Goal: Navigation & Orientation: Find specific page/section

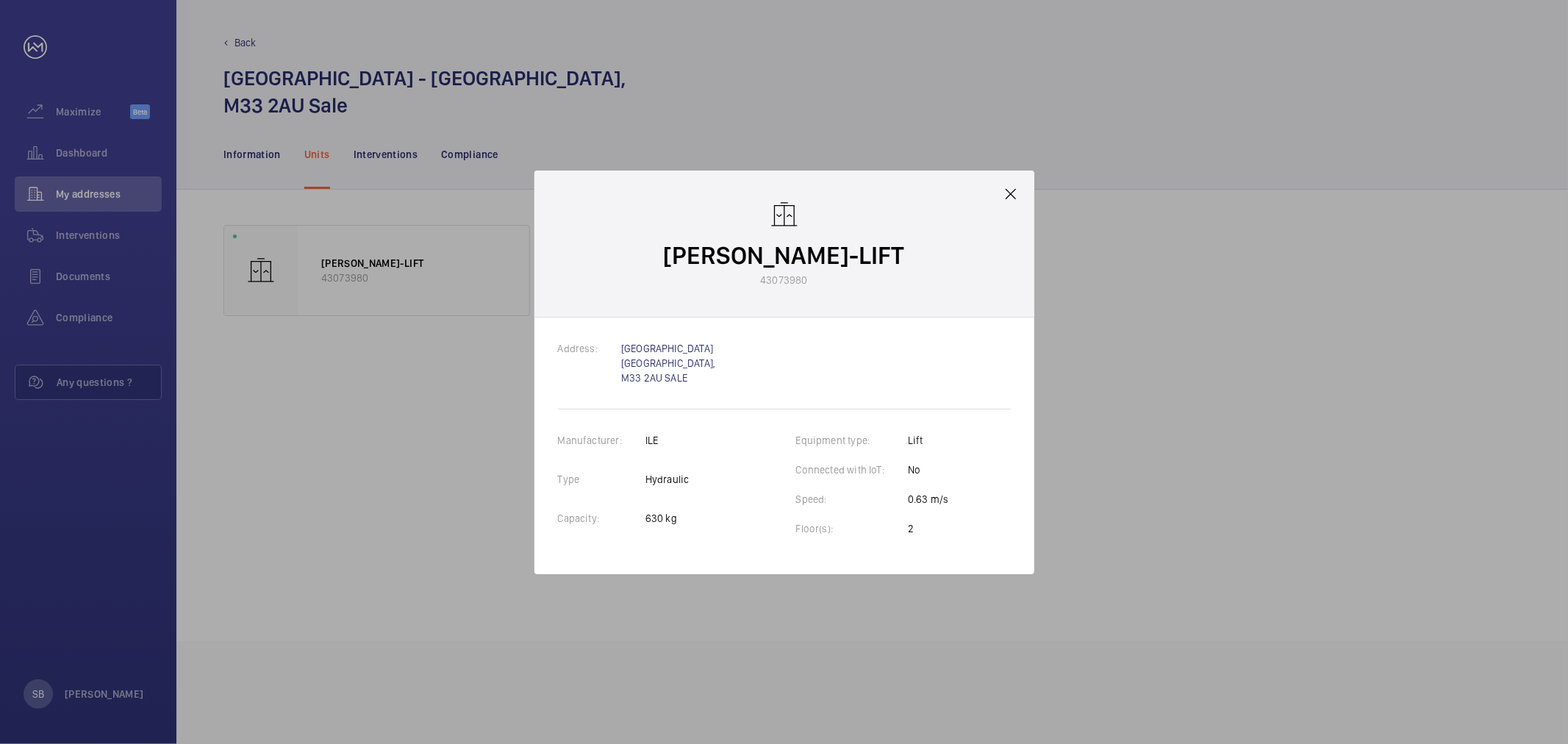
click at [1033, 197] on div "[PERSON_NAME]-LIFT 43073980" at bounding box center [785, 244] width 500 height 147
click at [1020, 194] on div "[PERSON_NAME]-LIFT 43073980" at bounding box center [785, 244] width 500 height 147
click at [1003, 190] on mat-icon at bounding box center [1010, 193] width 18 height 18
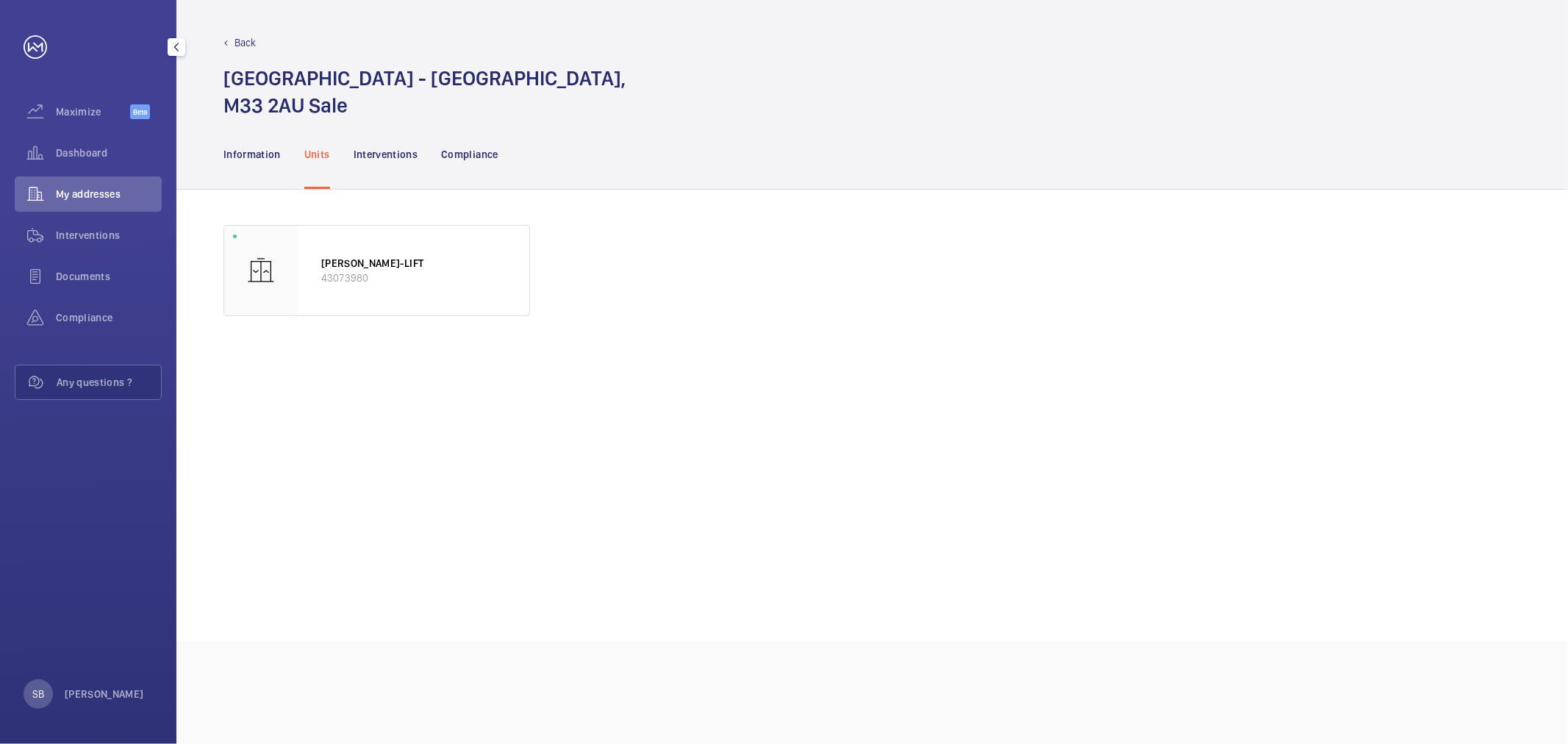
click at [31, 40] on link at bounding box center [35, 47] width 24 height 24
